Goal: Use online tool/utility: Utilize a website feature to perform a specific function

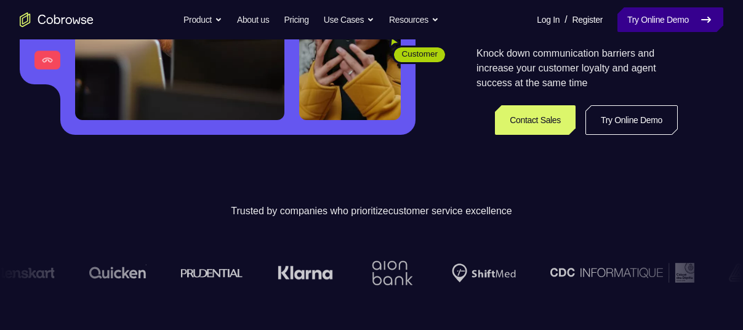
scroll to position [283, 0]
click at [681, 25] on link "Try Online Demo" at bounding box center [671, 19] width 106 height 25
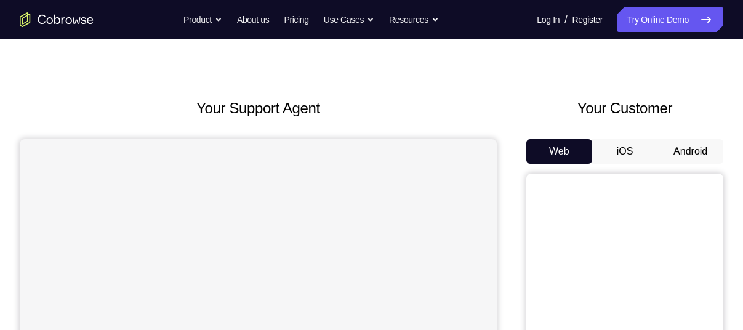
click at [687, 152] on button "Android" at bounding box center [691, 151] width 66 height 25
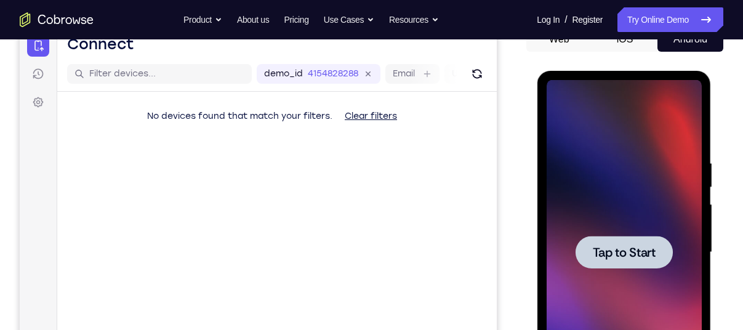
scroll to position [148, 0]
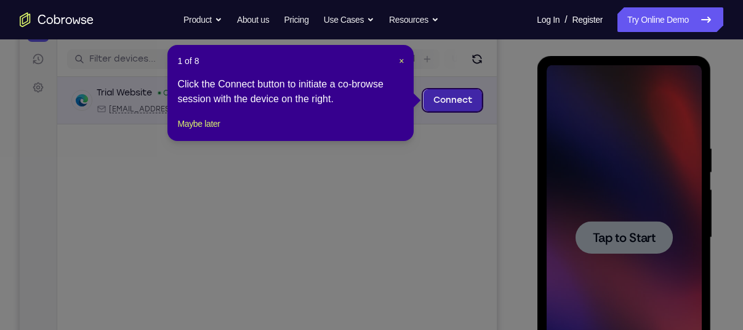
click at [456, 102] on link "Connect" at bounding box center [453, 100] width 59 height 22
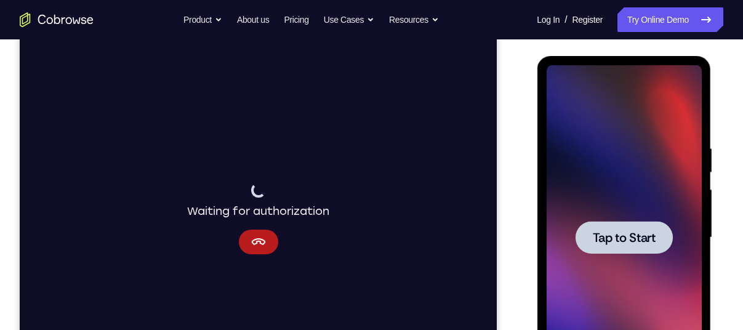
drag, startPoint x: 602, startPoint y: 236, endPoint x: 612, endPoint y: 281, distance: 46.6
click at [612, 281] on div at bounding box center [623, 237] width 155 height 345
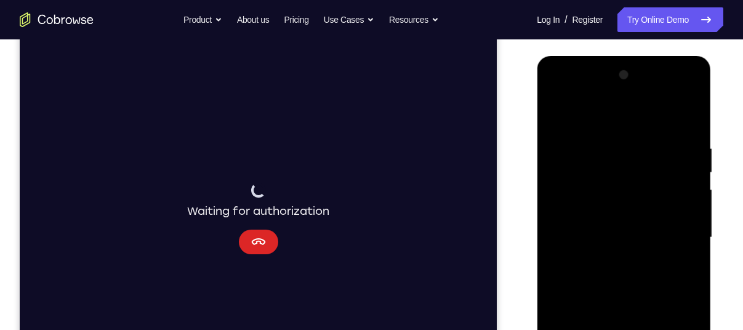
click at [264, 246] on icon "Cancel" at bounding box center [258, 242] width 15 height 15
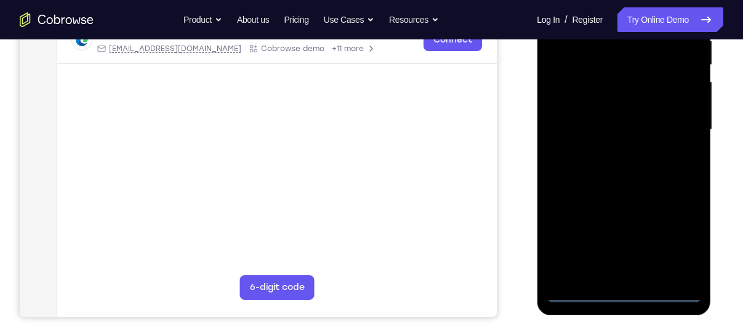
scroll to position [256, 0]
click at [624, 296] on div at bounding box center [623, 129] width 155 height 345
click at [678, 241] on div at bounding box center [623, 129] width 155 height 345
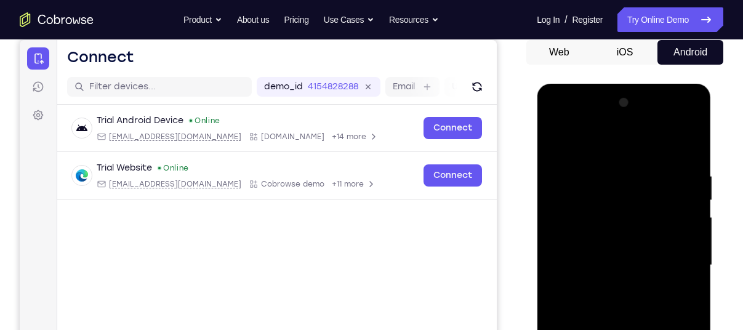
scroll to position [121, 0]
click at [560, 123] on div at bounding box center [623, 264] width 155 height 345
click at [602, 198] on div at bounding box center [623, 264] width 155 height 345
click at [572, 152] on div at bounding box center [623, 264] width 155 height 345
click at [571, 236] on div at bounding box center [623, 264] width 155 height 345
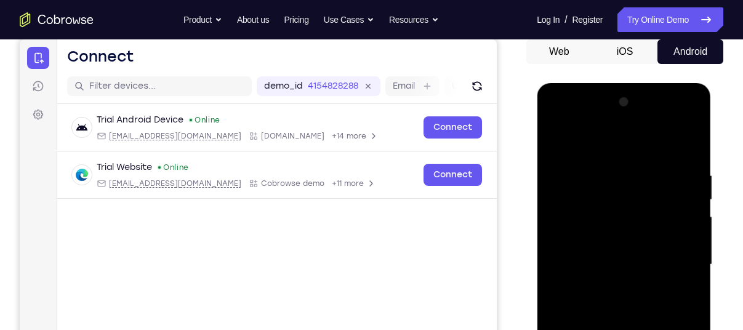
click at [583, 265] on div at bounding box center [623, 264] width 155 height 345
click at [592, 222] on div at bounding box center [623, 264] width 155 height 345
click at [583, 224] on div at bounding box center [623, 264] width 155 height 345
click at [599, 282] on div at bounding box center [623, 264] width 155 height 345
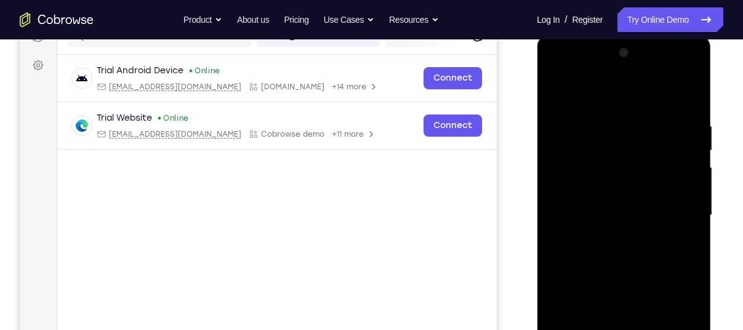
scroll to position [171, 0]
click at [652, 272] on div at bounding box center [623, 214] width 155 height 345
click at [690, 185] on div at bounding box center [623, 214] width 155 height 345
click at [665, 193] on div at bounding box center [623, 214] width 155 height 345
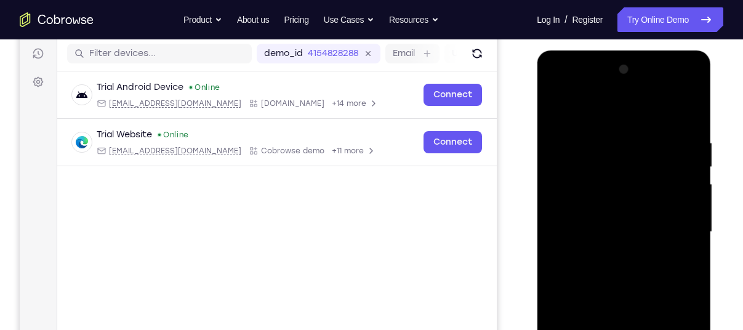
scroll to position [153, 0]
click at [683, 111] on div at bounding box center [623, 232] width 155 height 345
click at [605, 212] on div at bounding box center [623, 232] width 155 height 345
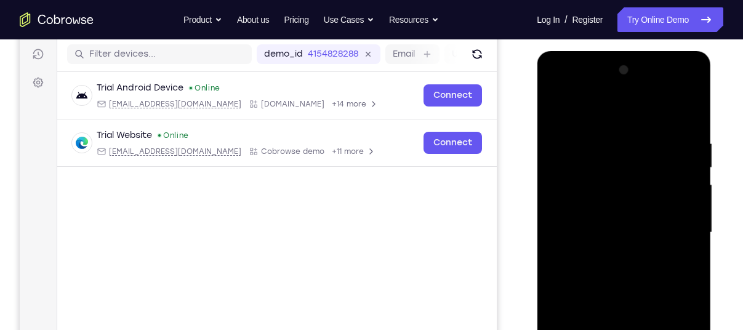
click at [557, 116] on div at bounding box center [623, 232] width 155 height 345
click at [635, 289] on div at bounding box center [623, 232] width 155 height 345
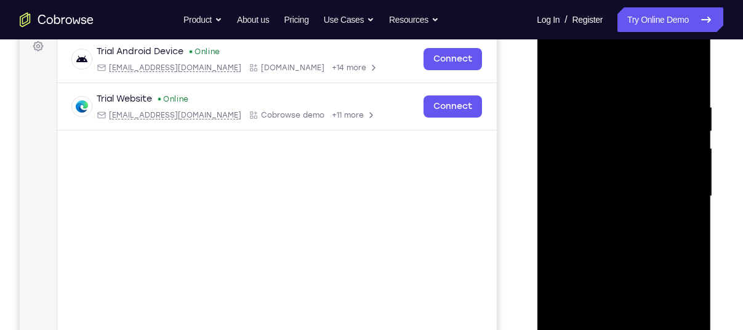
scroll to position [190, 0]
click at [687, 163] on div at bounding box center [623, 195] width 155 height 345
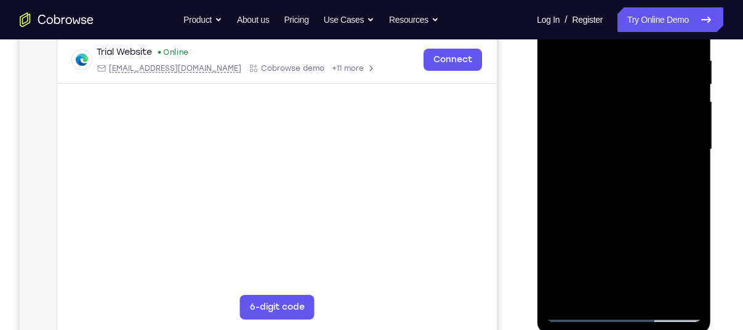
scroll to position [235, 0]
click at [649, 125] on div at bounding box center [623, 150] width 155 height 345
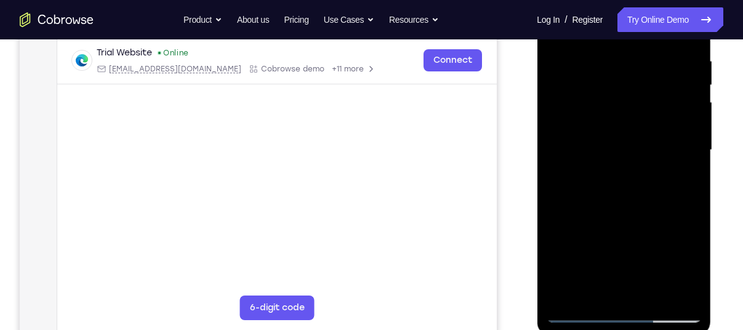
click at [649, 125] on div at bounding box center [623, 150] width 155 height 345
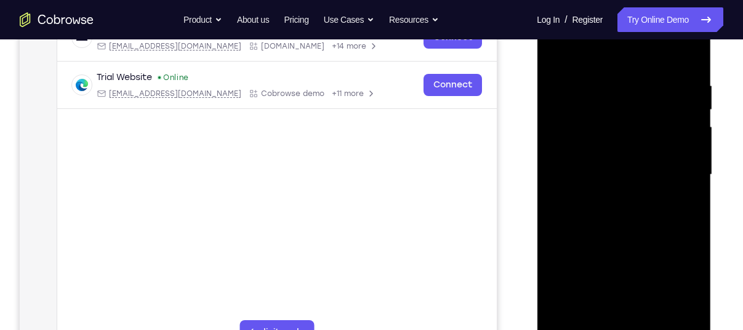
scroll to position [204, 0]
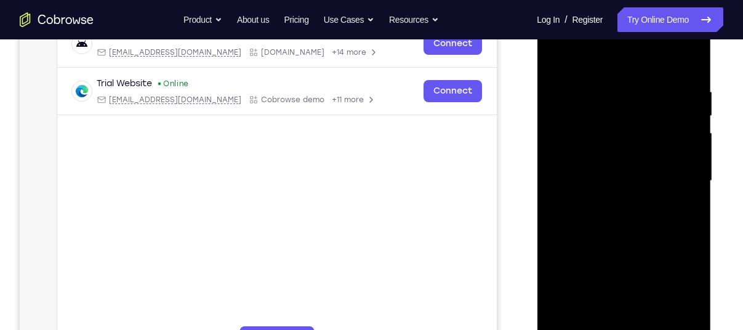
click at [684, 150] on div at bounding box center [623, 181] width 155 height 345
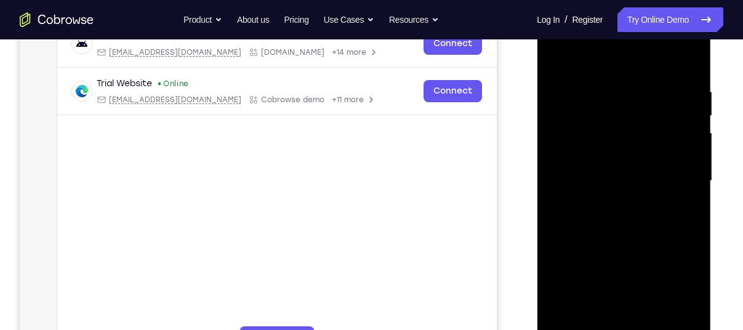
click at [684, 150] on div at bounding box center [623, 181] width 155 height 345
click at [684, 185] on div at bounding box center [623, 181] width 155 height 345
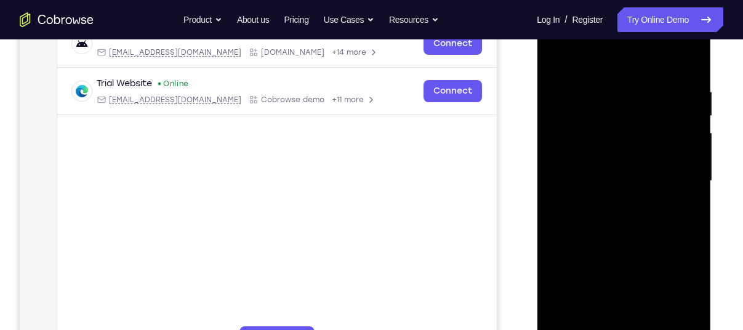
click at [684, 185] on div at bounding box center [623, 181] width 155 height 345
click at [684, 153] on div at bounding box center [623, 181] width 155 height 345
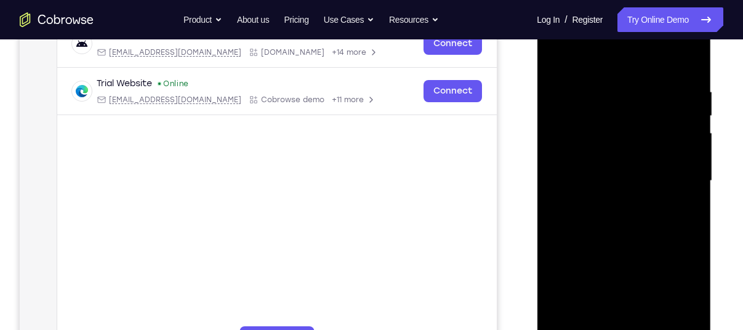
click at [684, 153] on div at bounding box center [623, 181] width 155 height 345
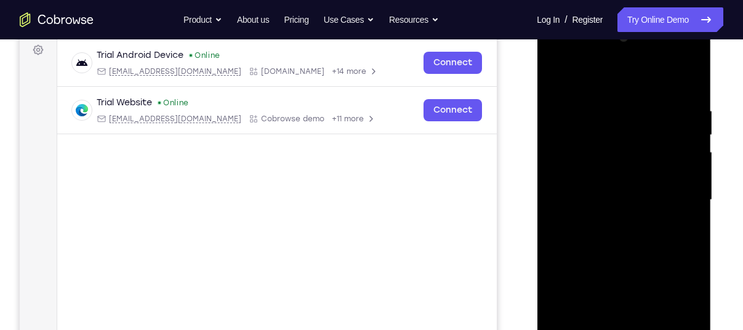
scroll to position [185, 0]
click at [653, 173] on div at bounding box center [623, 200] width 155 height 345
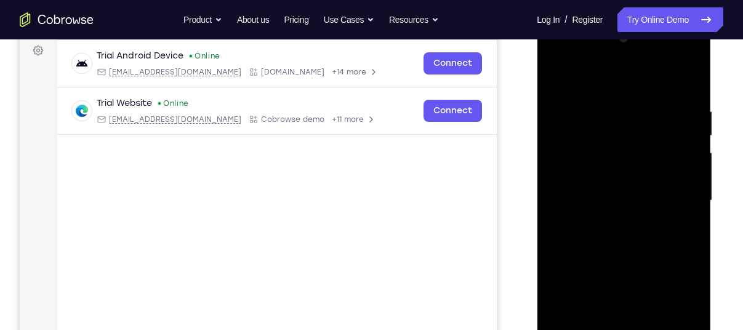
click at [653, 173] on div at bounding box center [623, 200] width 155 height 345
drag, startPoint x: 653, startPoint y: 173, endPoint x: 685, endPoint y: 177, distance: 31.6
click at [685, 177] on div at bounding box center [623, 200] width 155 height 345
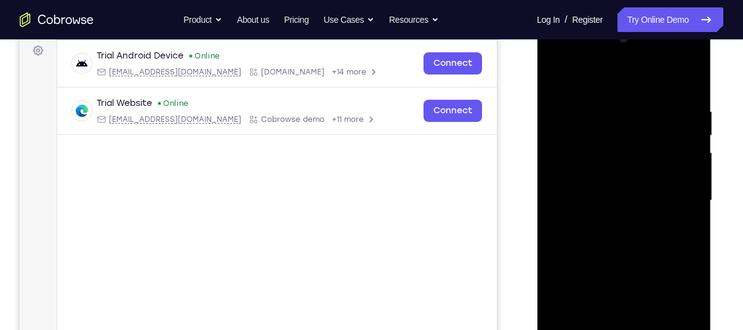
click at [685, 177] on div at bounding box center [623, 200] width 155 height 345
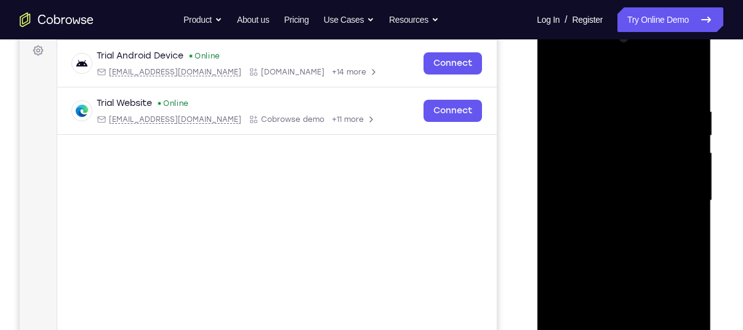
click at [632, 241] on div at bounding box center [623, 200] width 155 height 345
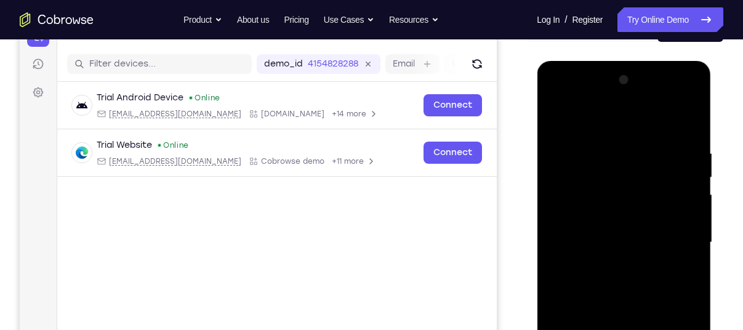
scroll to position [139, 0]
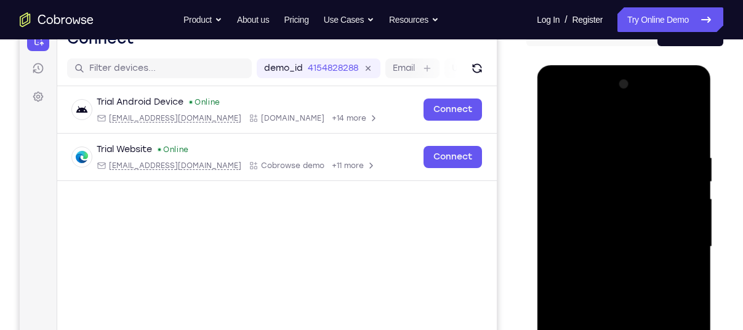
click at [556, 103] on div at bounding box center [623, 247] width 155 height 345
click at [677, 99] on div at bounding box center [623, 247] width 155 height 345
click at [601, 153] on div at bounding box center [623, 247] width 155 height 345
click at [648, 235] on div at bounding box center [623, 247] width 155 height 345
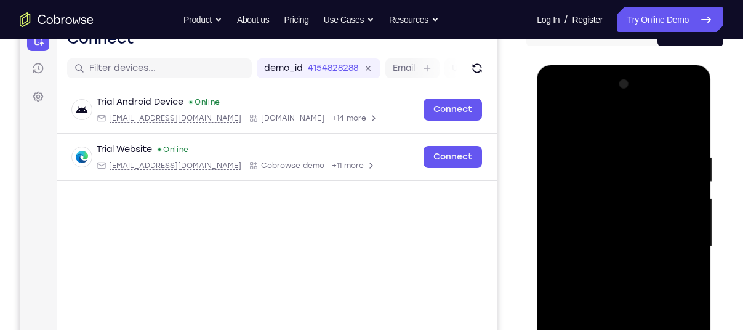
click at [648, 235] on div at bounding box center [623, 247] width 155 height 345
click at [573, 165] on div at bounding box center [623, 247] width 155 height 345
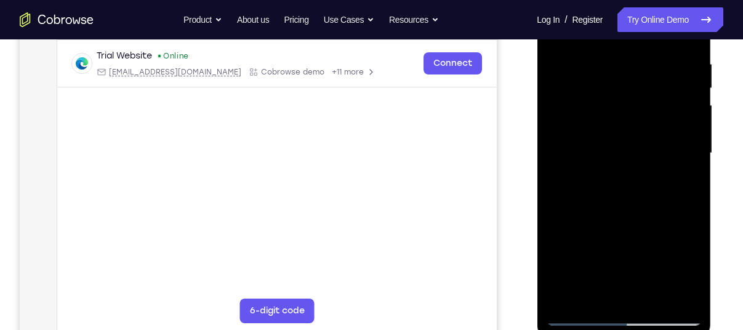
scroll to position [238, 0]
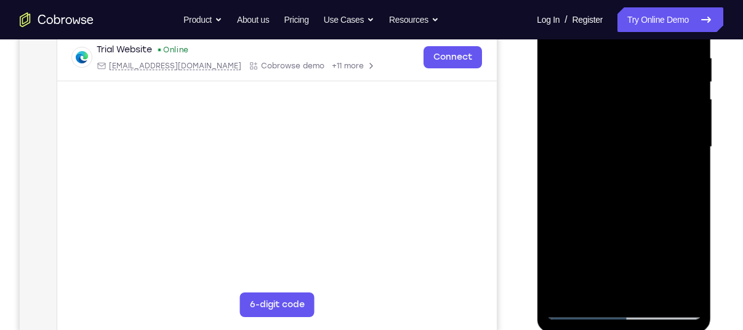
click at [577, 312] on div at bounding box center [623, 147] width 155 height 345
click at [649, 123] on div at bounding box center [623, 147] width 155 height 345
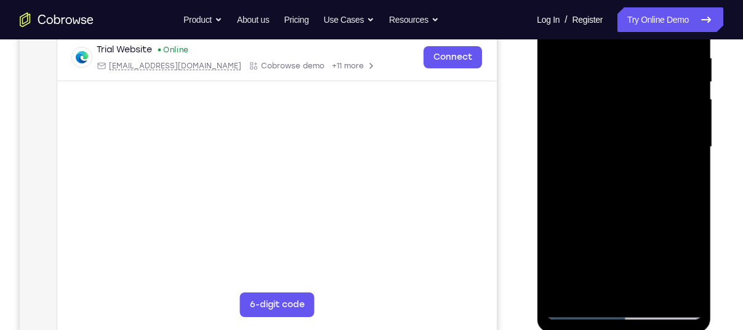
click at [649, 123] on div at bounding box center [623, 147] width 155 height 345
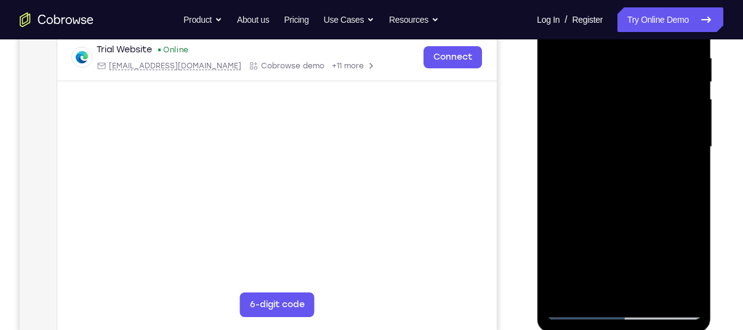
click at [649, 123] on div at bounding box center [623, 147] width 155 height 345
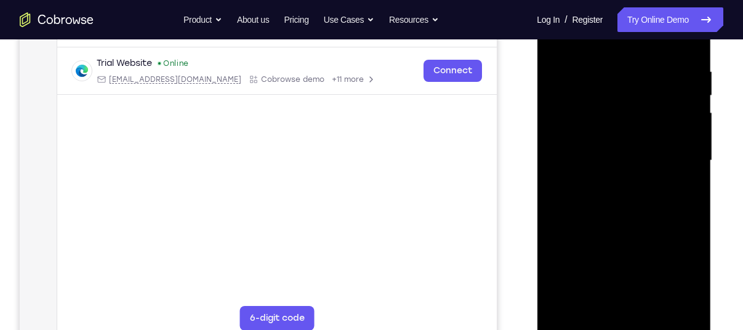
click at [661, 160] on div at bounding box center [623, 160] width 155 height 345
click at [676, 164] on div at bounding box center [623, 160] width 155 height 345
click at [674, 118] on div at bounding box center [623, 160] width 155 height 345
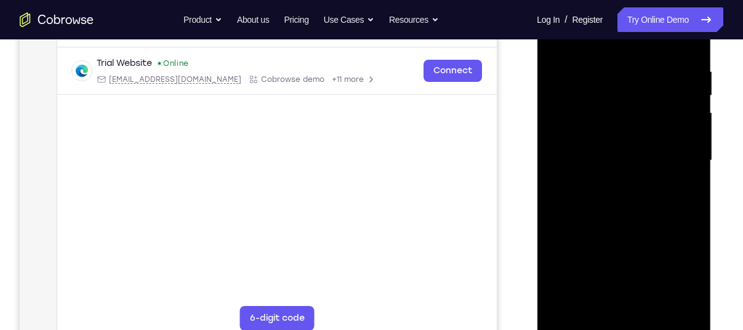
click at [674, 118] on div at bounding box center [623, 160] width 155 height 345
click at [668, 110] on div at bounding box center [623, 160] width 155 height 345
click at [657, 142] on div at bounding box center [623, 160] width 155 height 345
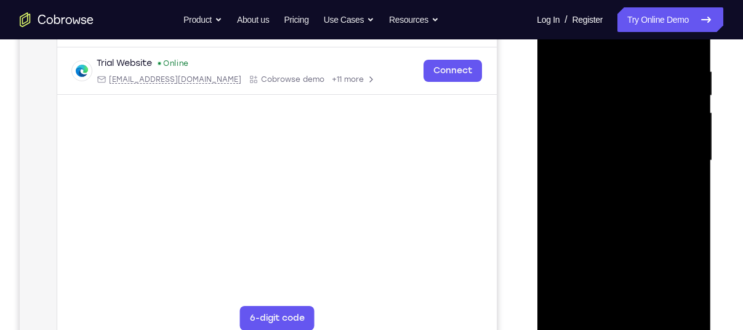
click at [657, 142] on div at bounding box center [623, 160] width 155 height 345
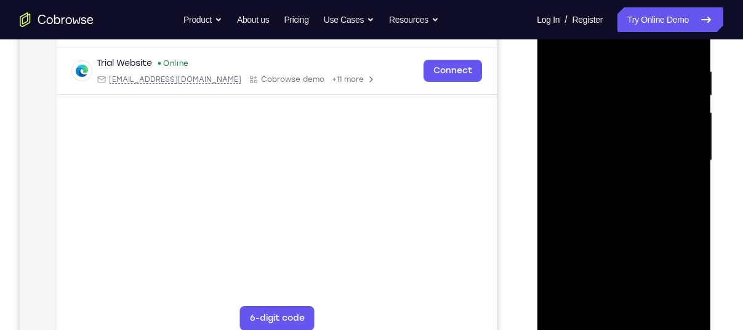
click at [657, 142] on div at bounding box center [623, 160] width 155 height 345
drag, startPoint x: 657, startPoint y: 142, endPoint x: 653, endPoint y: 127, distance: 15.8
click at [653, 127] on div at bounding box center [623, 160] width 155 height 345
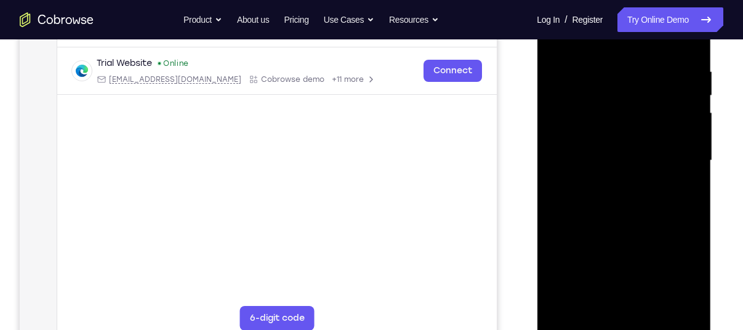
drag, startPoint x: 653, startPoint y: 127, endPoint x: 643, endPoint y: 96, distance: 32.5
click at [643, 96] on div at bounding box center [623, 160] width 155 height 345
click at [647, 299] on div at bounding box center [623, 160] width 155 height 345
click at [587, 144] on div at bounding box center [623, 160] width 155 height 345
click at [634, 192] on div at bounding box center [623, 160] width 155 height 345
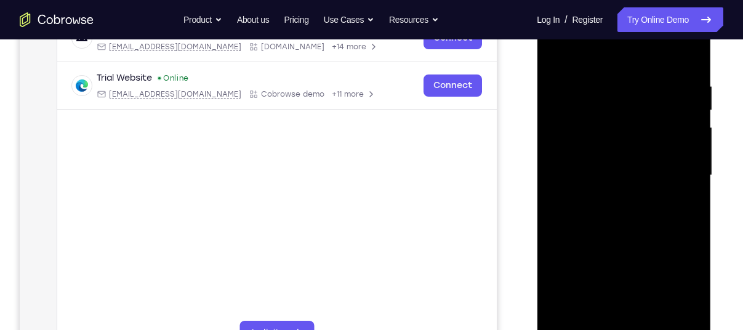
scroll to position [208, 0]
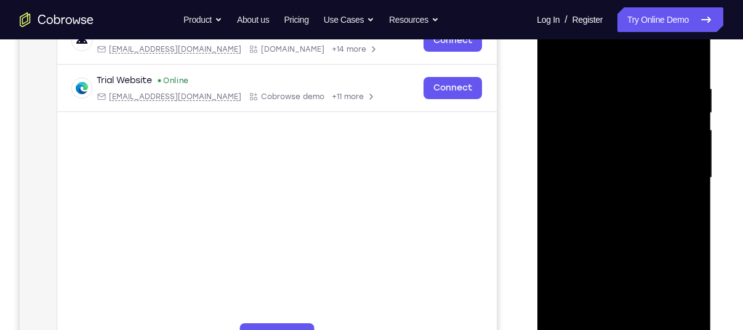
click at [616, 68] on div at bounding box center [623, 178] width 155 height 345
click at [640, 177] on div at bounding box center [623, 178] width 155 height 345
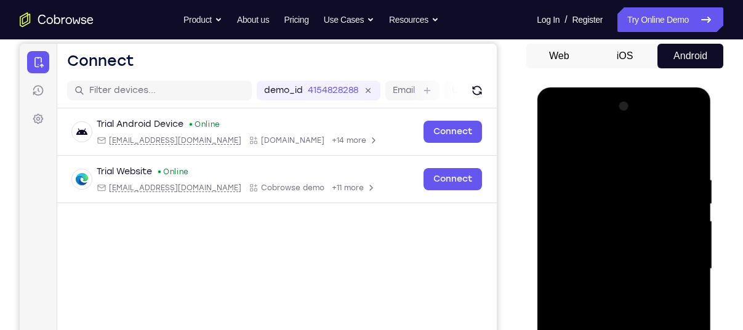
scroll to position [110, 0]
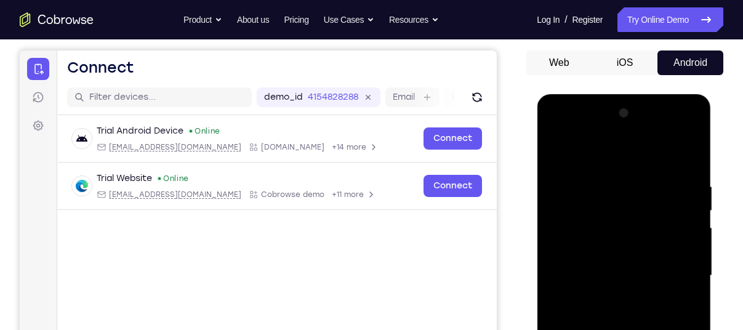
click at [677, 131] on div at bounding box center [623, 275] width 155 height 345
click at [626, 205] on div at bounding box center [623, 275] width 155 height 345
click at [675, 270] on div at bounding box center [623, 275] width 155 height 345
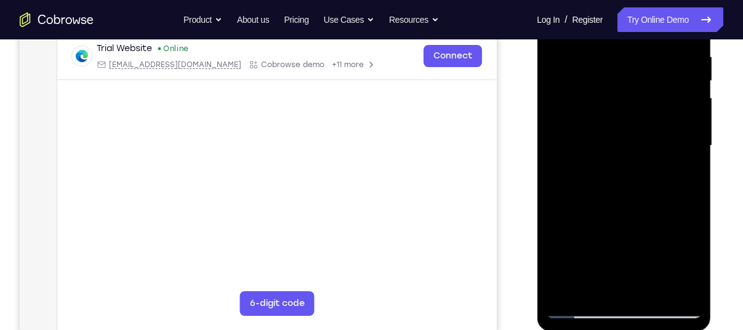
scroll to position [240, 0]
click at [637, 289] on div at bounding box center [623, 145] width 155 height 345
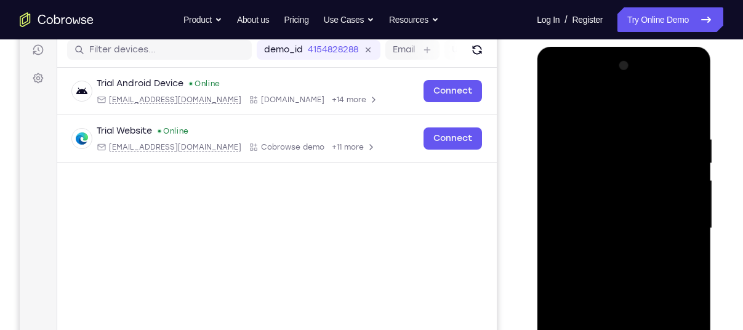
scroll to position [155, 0]
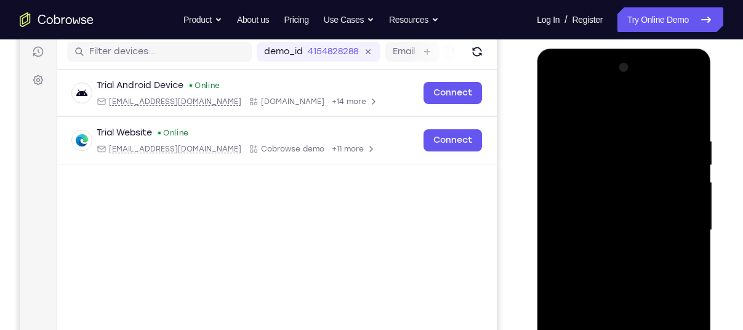
click at [619, 214] on div at bounding box center [623, 230] width 155 height 345
click at [645, 182] on div at bounding box center [623, 230] width 155 height 345
click at [638, 200] on div at bounding box center [623, 230] width 155 height 345
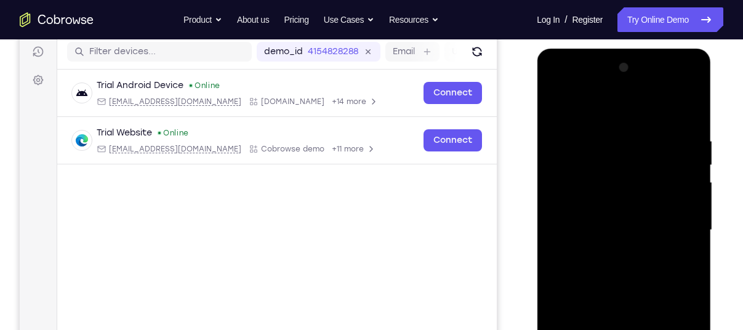
click at [613, 227] on div at bounding box center [623, 230] width 155 height 345
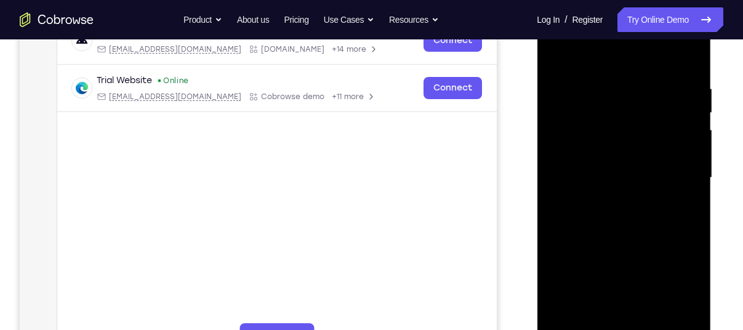
scroll to position [207, 0]
click at [626, 221] on div at bounding box center [623, 178] width 155 height 345
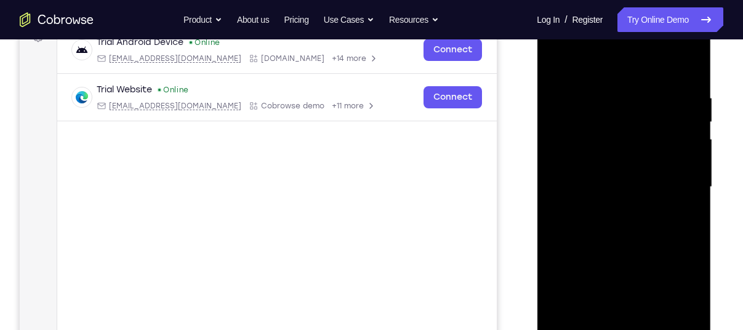
scroll to position [196, 0]
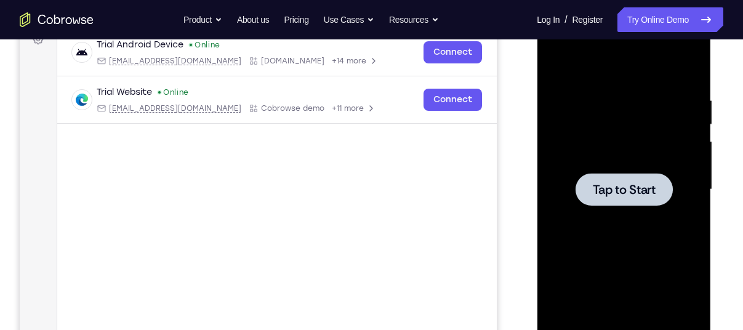
click at [623, 188] on span "Tap to Start" at bounding box center [623, 190] width 63 height 12
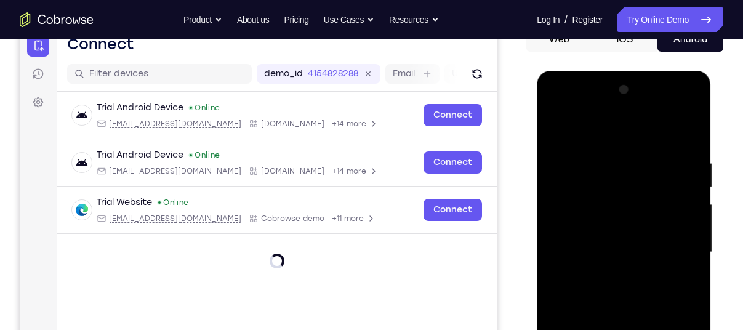
scroll to position [259, 0]
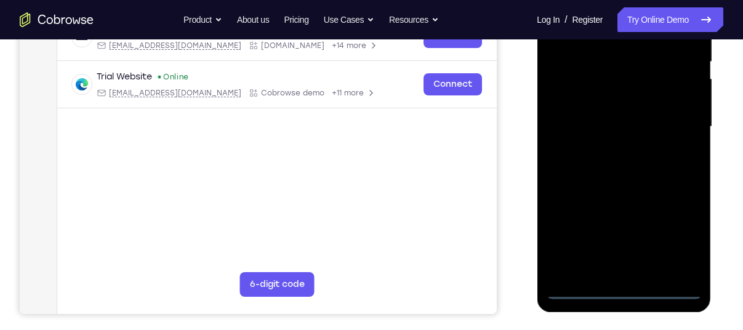
click at [624, 290] on div at bounding box center [623, 126] width 155 height 345
